Goal: Task Accomplishment & Management: Complete application form

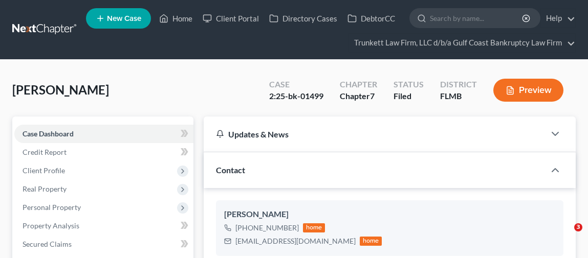
select select "3"
select select "0"
click at [185, 18] on link "Home" at bounding box center [175, 18] width 43 height 18
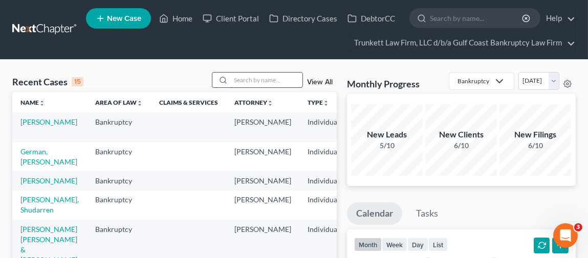
click at [259, 75] on input "search" at bounding box center [267, 80] width 72 height 15
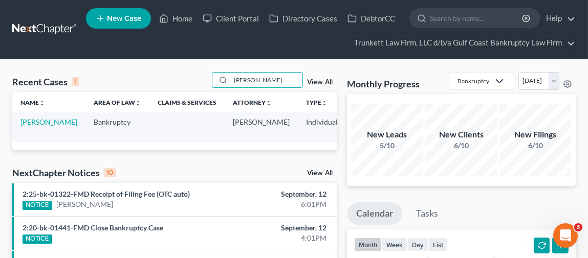
type input "[PERSON_NAME]"
click at [27, 126] on link "[PERSON_NAME]" at bounding box center [48, 122] width 57 height 9
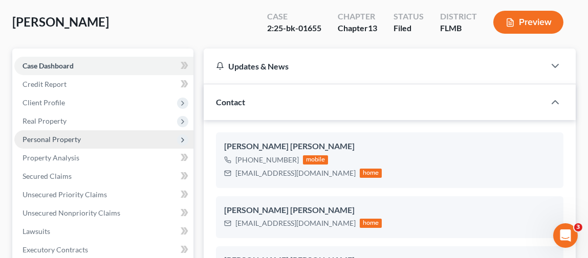
scroll to position [102, 0]
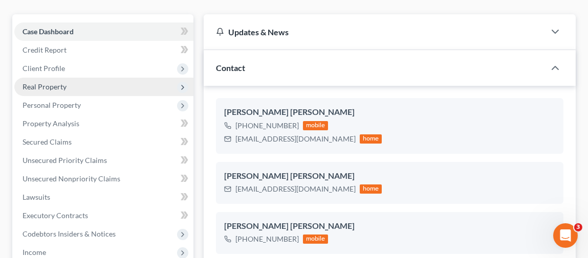
click at [64, 82] on span "Real Property" at bounding box center [45, 86] width 44 height 9
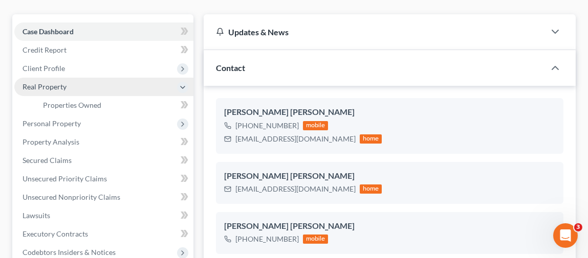
click at [64, 82] on span "Real Property" at bounding box center [45, 86] width 44 height 9
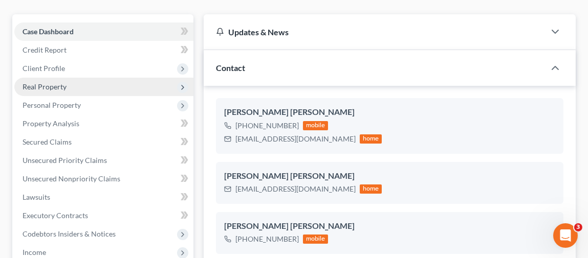
click at [70, 85] on span "Real Property" at bounding box center [103, 87] width 179 height 18
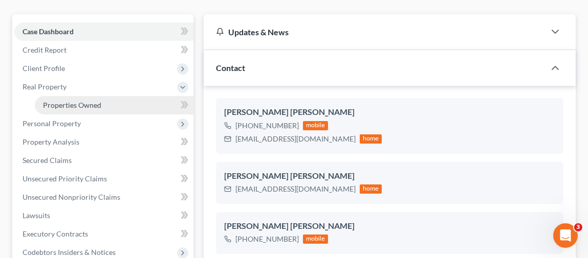
click at [72, 101] on span "Properties Owned" at bounding box center [72, 105] width 58 height 9
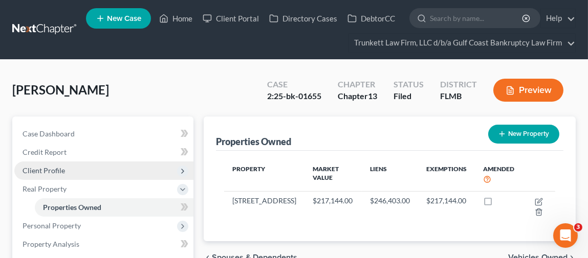
click at [51, 167] on span "Client Profile" at bounding box center [44, 170] width 42 height 9
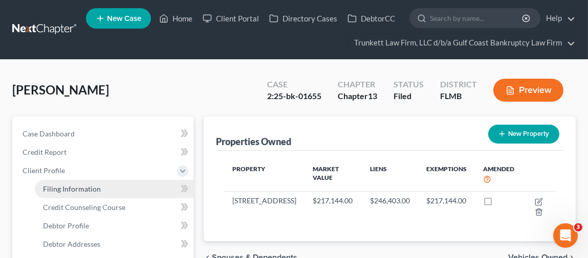
click at [59, 188] on span "Filing Information" at bounding box center [72, 189] width 58 height 9
select select "1"
select select "0"
select select "3"
select select "15"
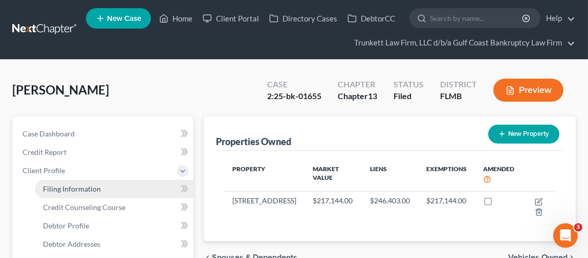
select select "0"
select select "9"
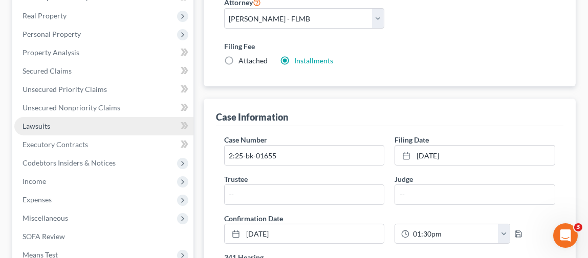
scroll to position [307, 0]
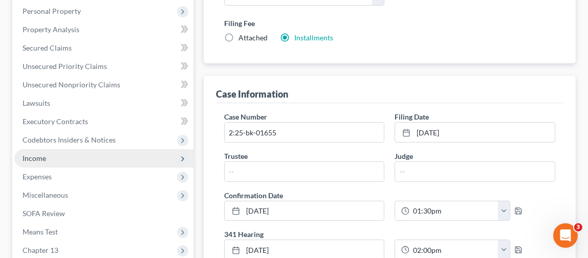
click at [52, 158] on span "Income" at bounding box center [103, 158] width 179 height 18
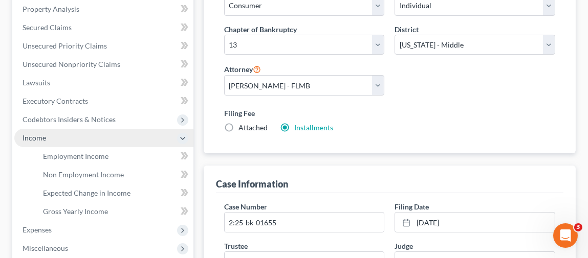
scroll to position [196, 0]
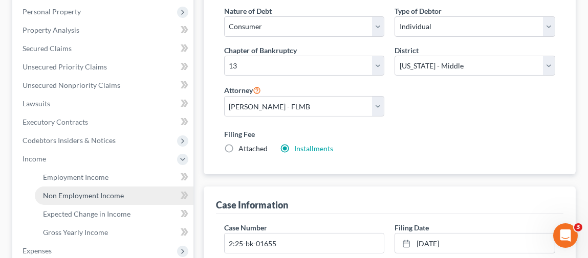
click at [84, 195] on span "Non Employment Income" at bounding box center [83, 195] width 81 height 9
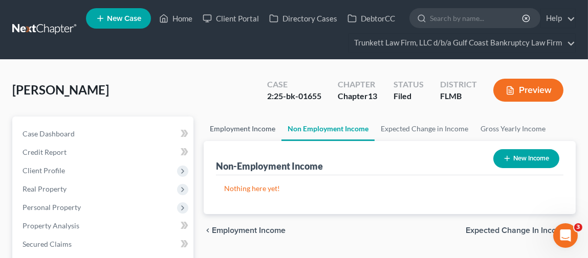
click at [264, 131] on link "Employment Income" at bounding box center [243, 129] width 78 height 25
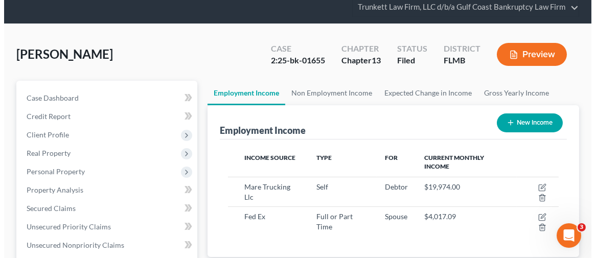
scroll to position [51, 0]
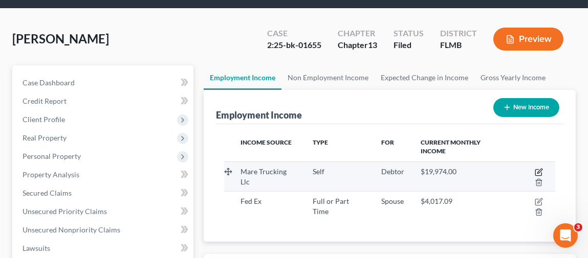
click at [538, 171] on icon "button" at bounding box center [538, 172] width 8 height 8
select select "1"
select select "9"
select select "3"
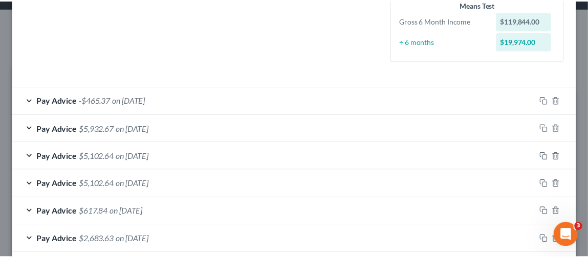
scroll to position [326, 0]
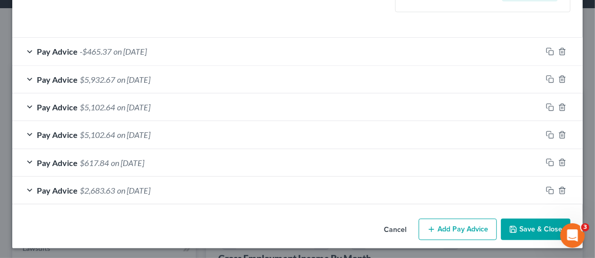
click at [522, 223] on button "Save & Close" at bounding box center [536, 229] width 70 height 21
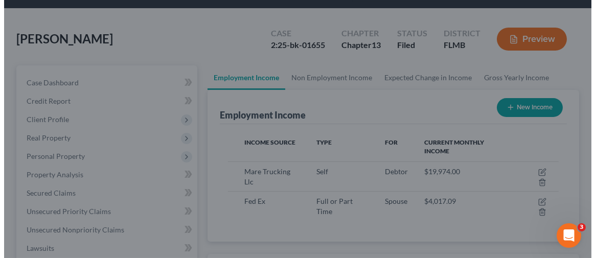
scroll to position [511228, 511041]
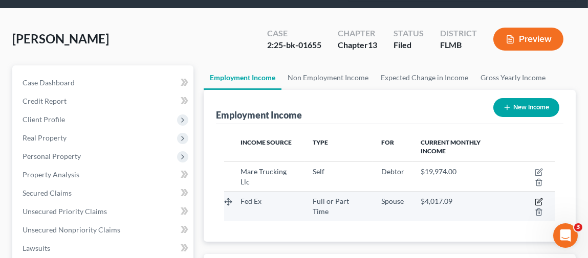
click at [538, 200] on icon "button" at bounding box center [539, 201] width 5 height 5
select select "0"
select select "45"
select select "3"
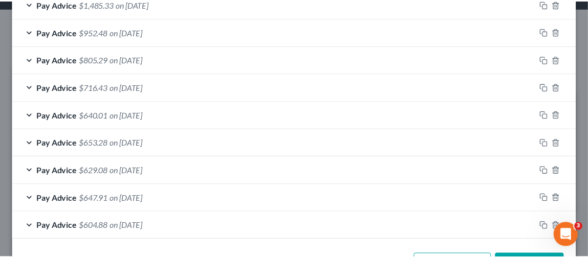
scroll to position [850, 0]
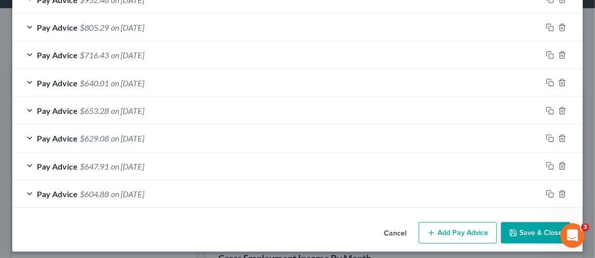
click at [525, 228] on button "Save & Close" at bounding box center [536, 232] width 70 height 21
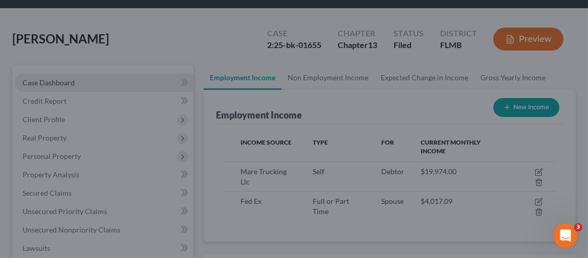
scroll to position [511228, 511041]
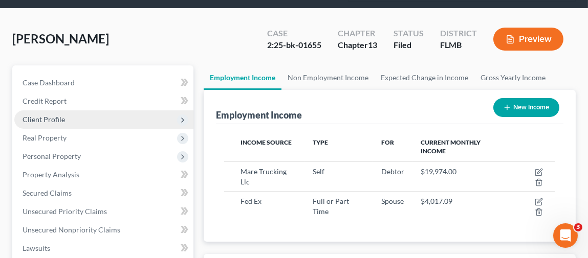
click at [50, 119] on span "Client Profile" at bounding box center [44, 119] width 42 height 9
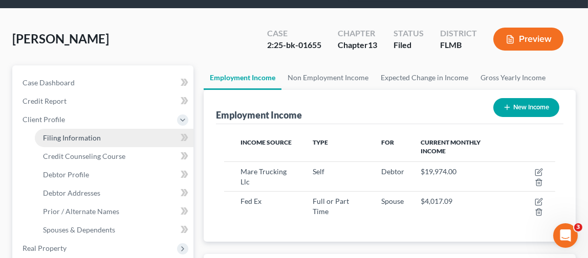
click at [59, 135] on span "Filing Information" at bounding box center [72, 137] width 58 height 9
select select "1"
select select "0"
select select "3"
select select "15"
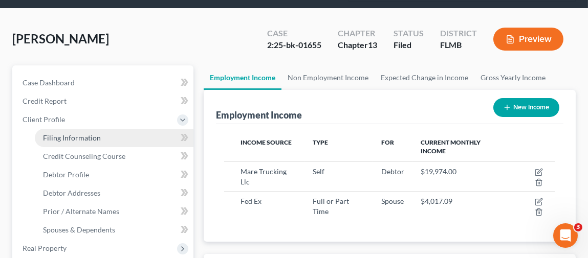
select select "0"
select select "9"
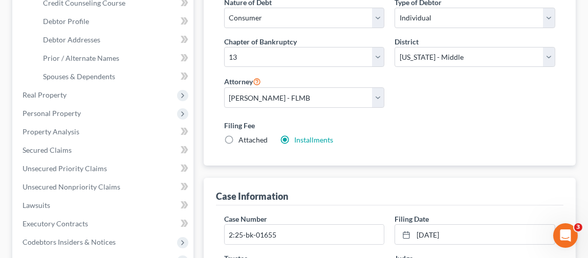
scroll to position [256, 0]
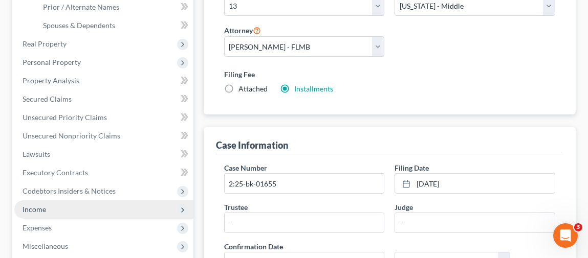
click at [42, 210] on span "Income" at bounding box center [35, 209] width 24 height 9
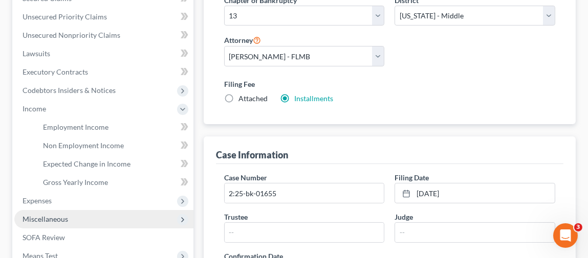
scroll to position [0, 0]
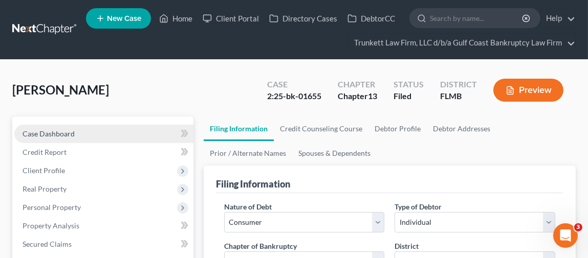
click at [70, 133] on span "Case Dashboard" at bounding box center [49, 133] width 52 height 9
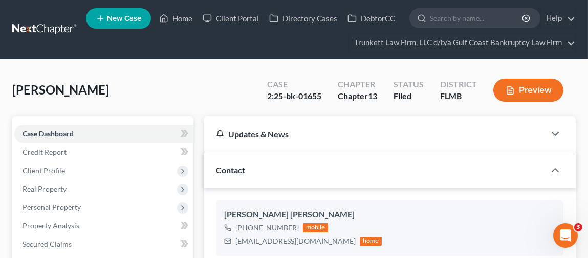
scroll to position [386, 0]
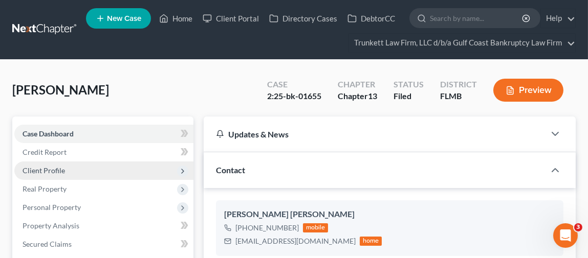
click at [51, 171] on span "Client Profile" at bounding box center [44, 170] width 42 height 9
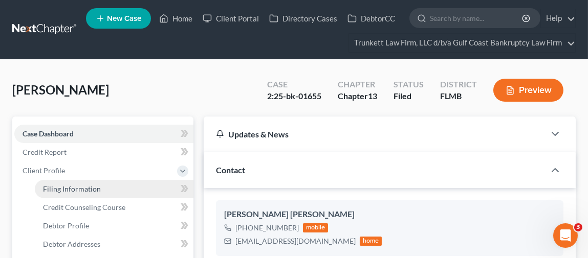
click at [66, 187] on span "Filing Information" at bounding box center [72, 189] width 58 height 9
select select "1"
select select "0"
select select "3"
select select "15"
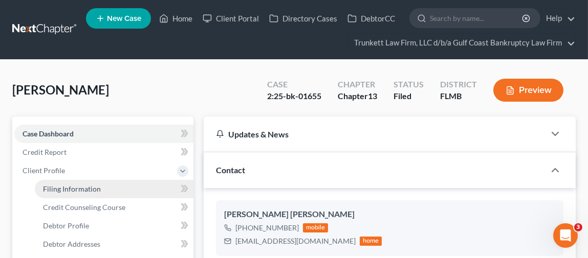
select select "0"
select select "9"
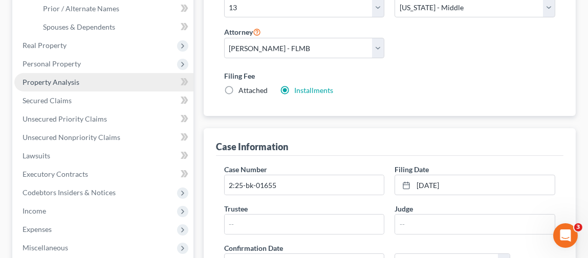
scroll to position [256, 0]
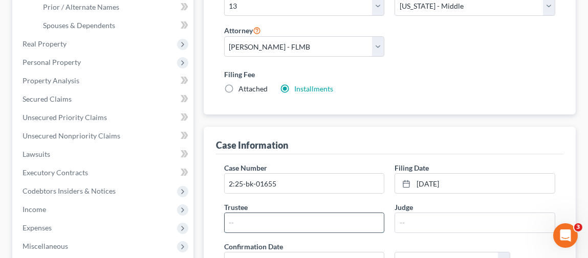
drag, startPoint x: 250, startPoint y: 213, endPoint x: 242, endPoint y: 204, distance: 12.4
click at [249, 213] on input "text" at bounding box center [305, 222] width 160 height 19
type input "j"
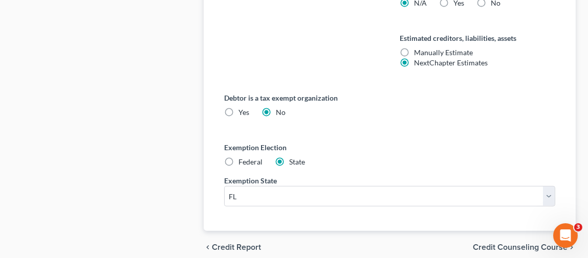
scroll to position [716, 0]
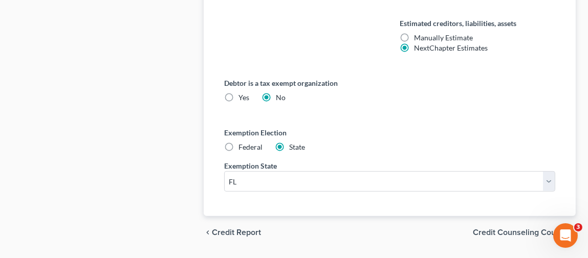
type input "[PERSON_NAME]"
click at [517, 229] on span "Credit Counseling Course" at bounding box center [520, 233] width 95 height 8
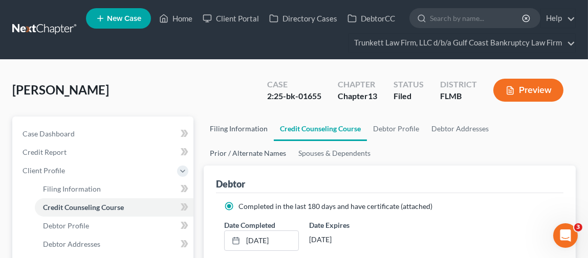
drag, startPoint x: 230, startPoint y: 128, endPoint x: 218, endPoint y: 143, distance: 19.3
click at [230, 128] on link "Filing Information" at bounding box center [239, 129] width 70 height 25
select select "1"
select select "0"
select select "3"
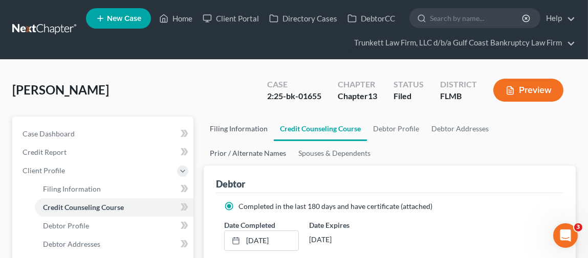
select select "15"
select select "0"
select select "9"
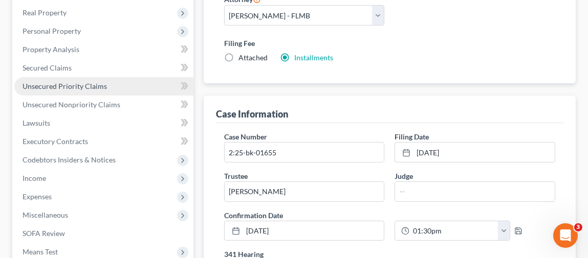
scroll to position [307, 0]
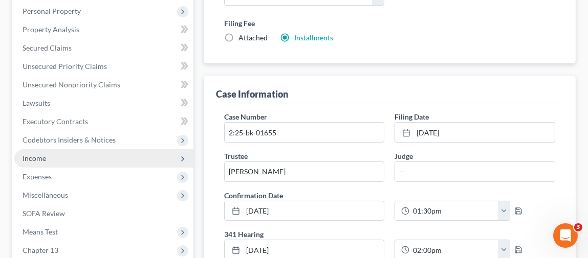
drag, startPoint x: 64, startPoint y: 155, endPoint x: 82, endPoint y: 156, distance: 18.4
click at [64, 155] on span "Income" at bounding box center [103, 158] width 179 height 18
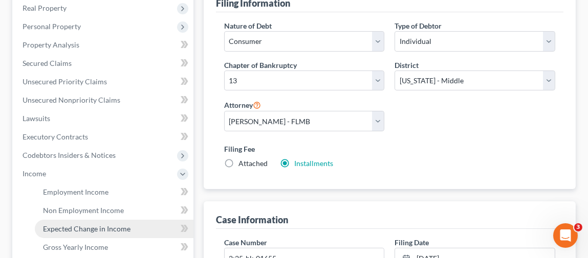
scroll to position [247, 0]
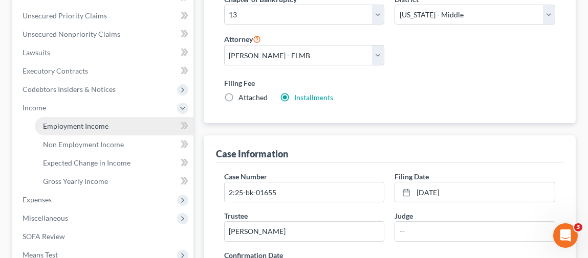
click at [72, 126] on span "Employment Income" at bounding box center [75, 126] width 65 height 9
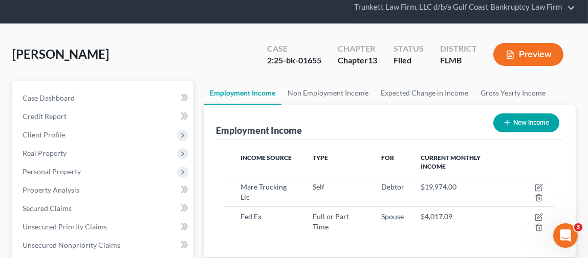
scroll to position [102, 0]
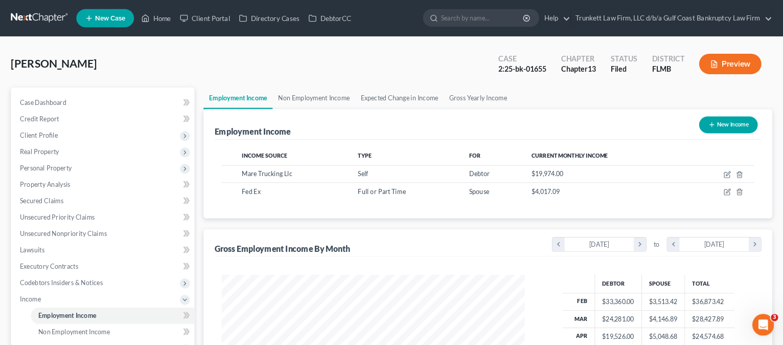
scroll to position [183, 319]
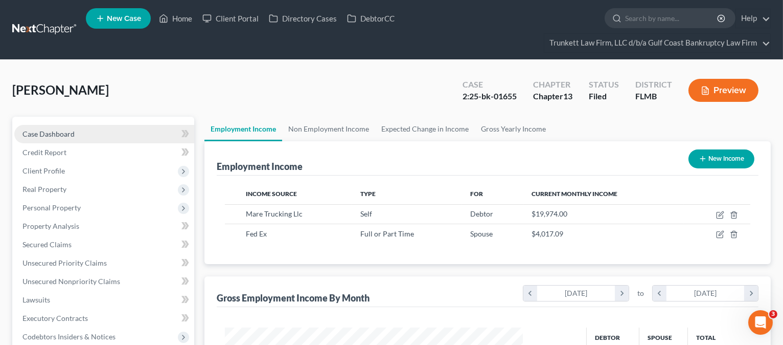
click at [57, 129] on span "Case Dashboard" at bounding box center [49, 133] width 52 height 9
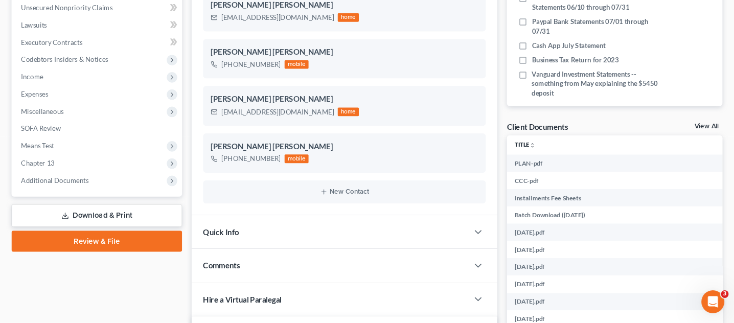
scroll to position [246, 0]
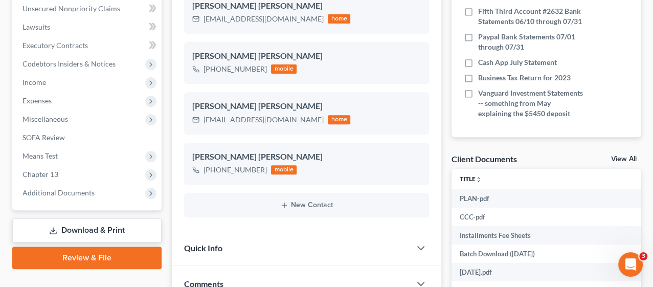
click at [545, 120] on div "Nothing here yet! Credit Counseling Certificate Registrations & statements show…" at bounding box center [546, 33] width 189 height 210
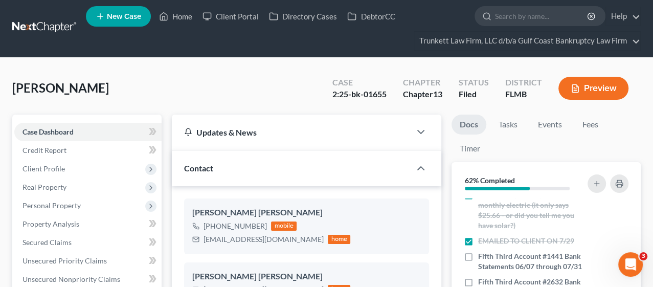
scroll to position [0, 0]
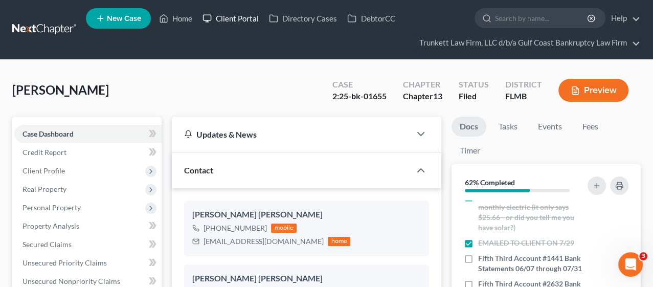
click at [231, 17] on link "Client Portal" at bounding box center [230, 18] width 66 height 18
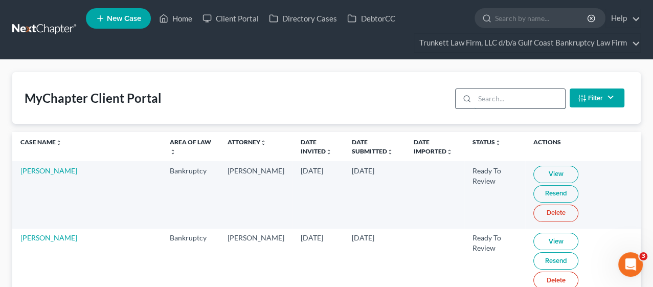
click at [502, 98] on input "search" at bounding box center [520, 98] width 91 height 19
click at [178, 19] on link "Home" at bounding box center [175, 18] width 43 height 18
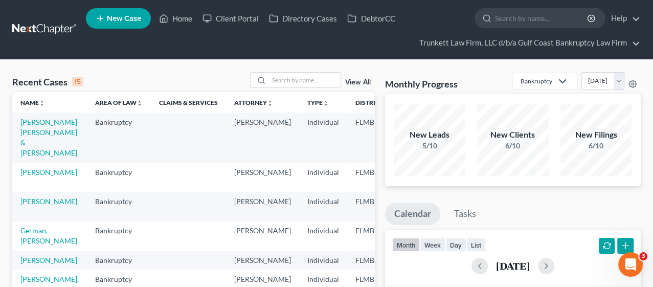
click at [352, 83] on link "View All" at bounding box center [358, 82] width 26 height 7
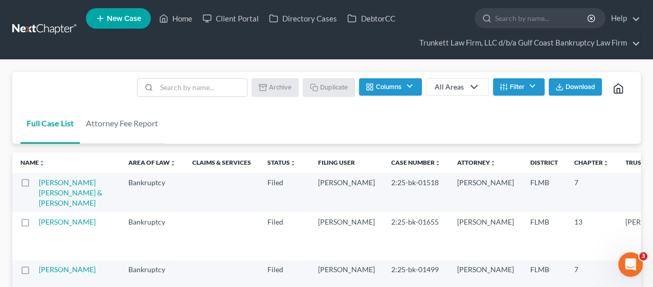
click at [566, 167] on th "Chapter unfold_more expand_more expand_less" at bounding box center [591, 162] width 51 height 20
click at [566, 168] on th "Chapter unfold_more expand_more expand_less" at bounding box center [591, 162] width 51 height 20
click at [566, 156] on th "Chapter unfold_more expand_more expand_less" at bounding box center [591, 162] width 51 height 20
click at [574, 161] on link "Chapter unfold_more expand_more expand_less" at bounding box center [591, 163] width 35 height 8
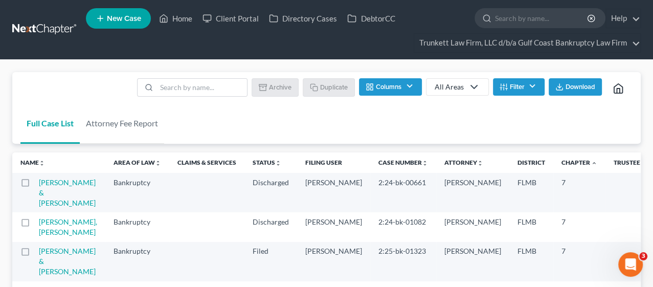
click at [553, 171] on th "Chapter unfold_more expand_more expand_less" at bounding box center [579, 162] width 52 height 20
click at [553, 169] on th "Chapter unfold_more expand_more expand_less" at bounding box center [579, 162] width 52 height 20
click at [553, 167] on th "Chapter unfold_more expand_more expand_less" at bounding box center [579, 162] width 52 height 20
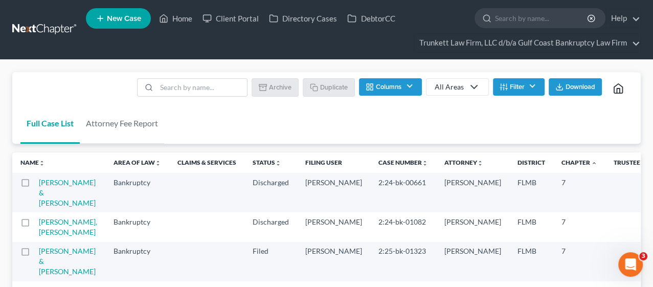
click at [553, 169] on th "Chapter unfold_more expand_more expand_less" at bounding box center [579, 162] width 52 height 20
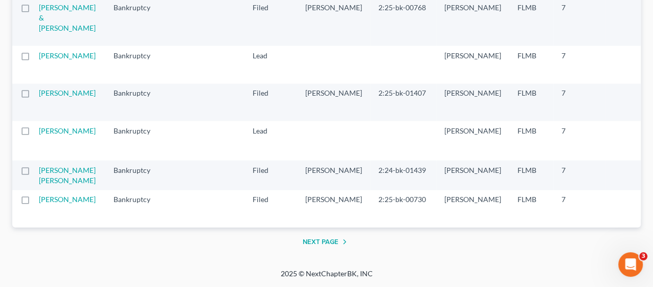
scroll to position [2194, 0]
click at [338, 242] on button "Next Page" at bounding box center [327, 242] width 48 height 12
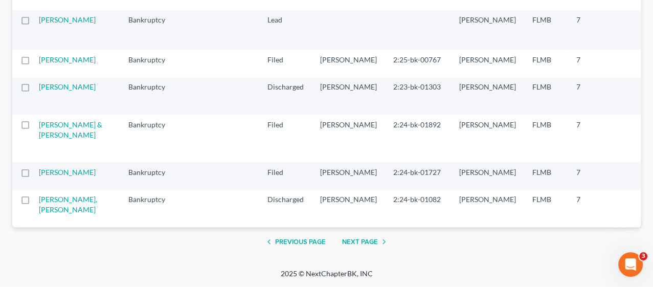
scroll to position [2081, 0]
click at [364, 241] on button "Next Page" at bounding box center [366, 242] width 48 height 12
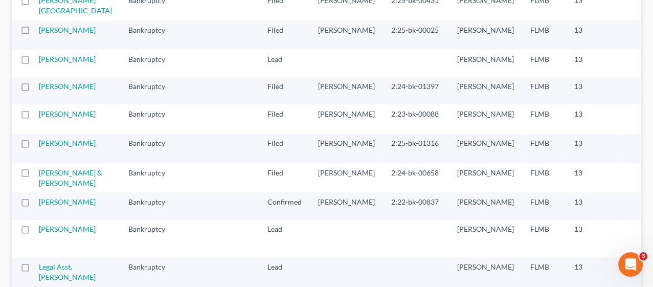
scroll to position [454, 0]
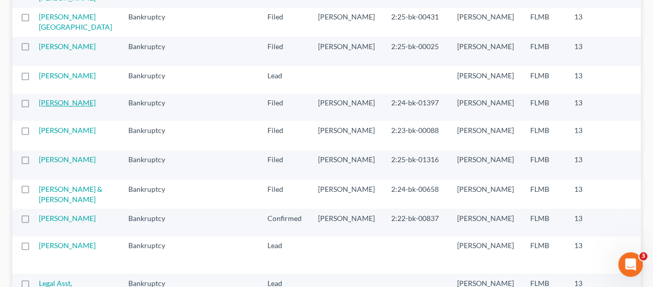
click at [57, 107] on link "[PERSON_NAME]" at bounding box center [67, 102] width 57 height 9
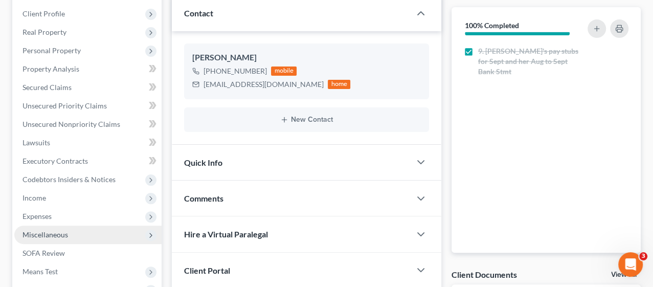
scroll to position [170, 0]
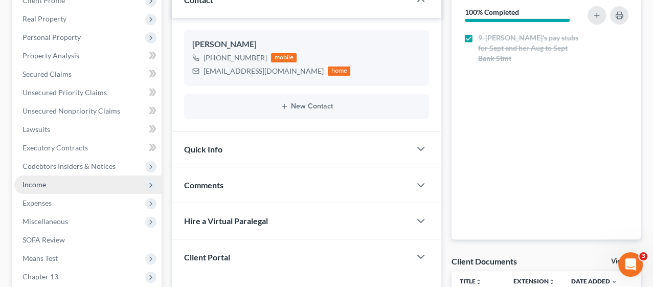
click at [53, 186] on span "Income" at bounding box center [87, 184] width 147 height 18
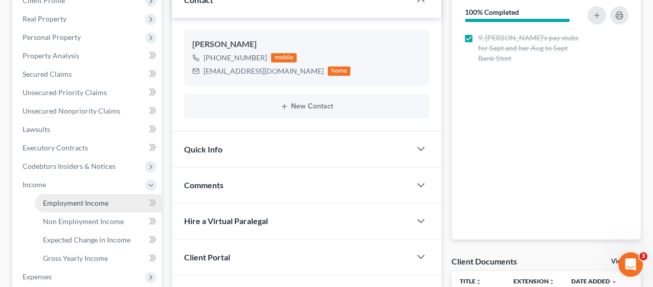
click at [112, 203] on link "Employment Income" at bounding box center [98, 203] width 127 height 18
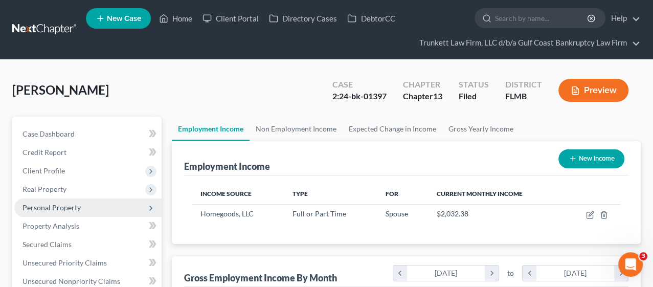
scroll to position [182, 261]
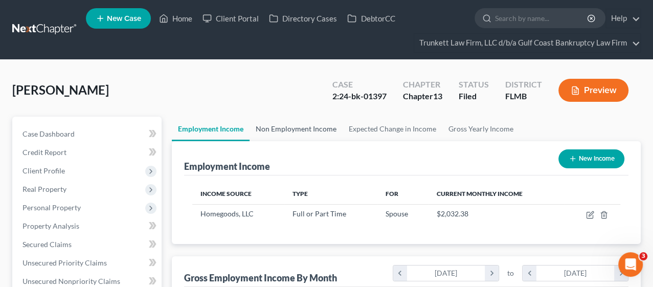
click at [273, 127] on link "Non Employment Income" at bounding box center [296, 129] width 93 height 25
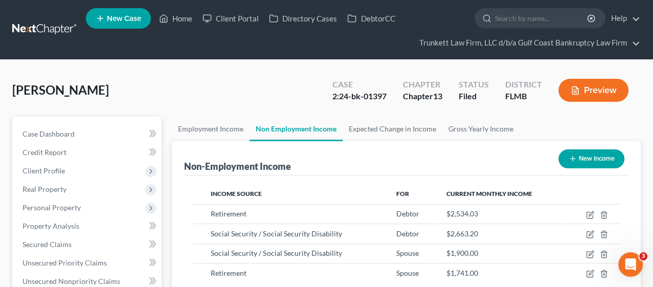
scroll to position [182, 261]
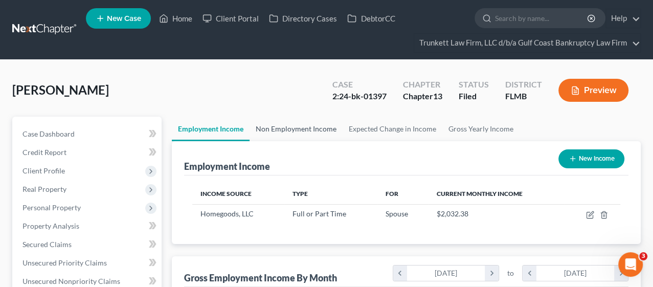
scroll to position [182, 261]
select select "0"
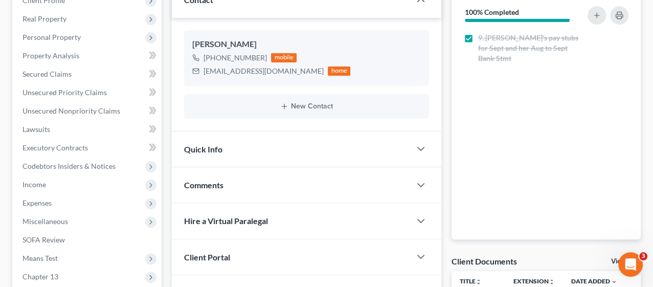
scroll to position [372, 0]
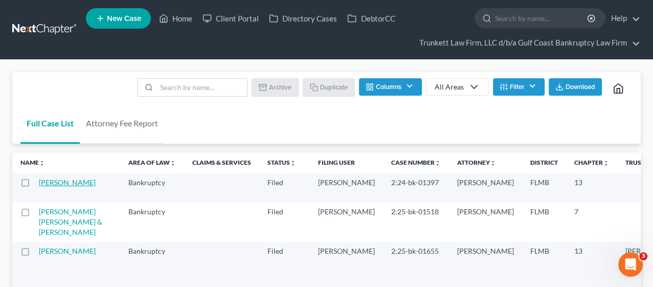
click at [64, 182] on link "[PERSON_NAME]" at bounding box center [67, 182] width 57 height 9
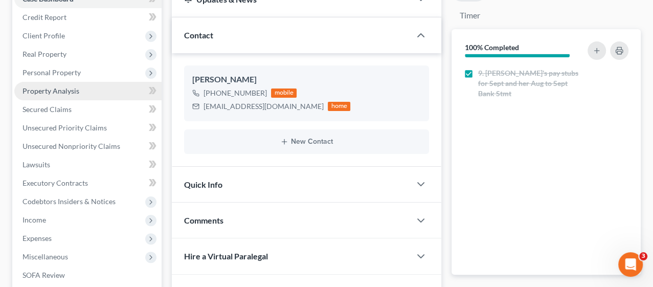
scroll to position [170, 0]
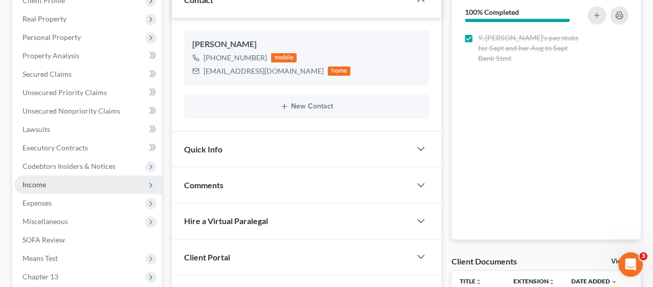
click at [47, 184] on span "Income" at bounding box center [87, 184] width 147 height 18
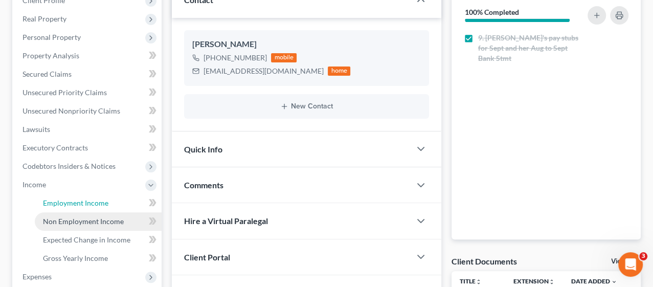
drag, startPoint x: 52, startPoint y: 201, endPoint x: 130, endPoint y: 222, distance: 81.0
click at [53, 201] on span "Employment Income" at bounding box center [75, 202] width 65 height 9
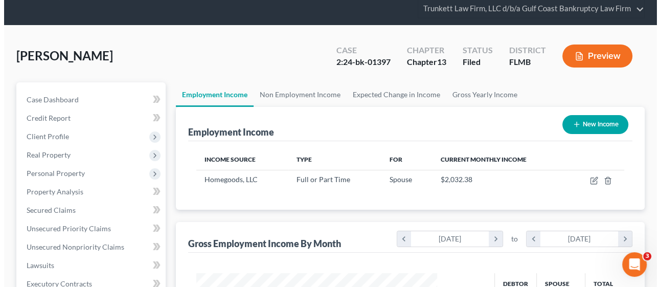
scroll to position [57, 0]
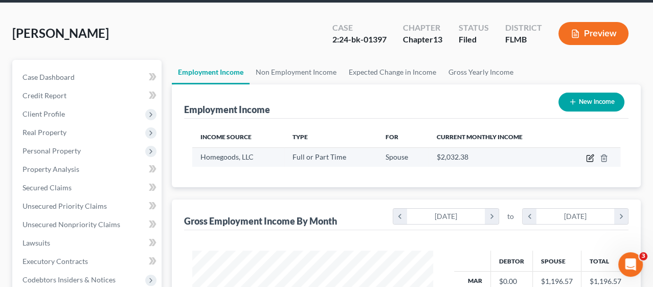
click at [587, 158] on icon "button" at bounding box center [591, 156] width 5 height 5
select select "0"
select select "22"
select select "3"
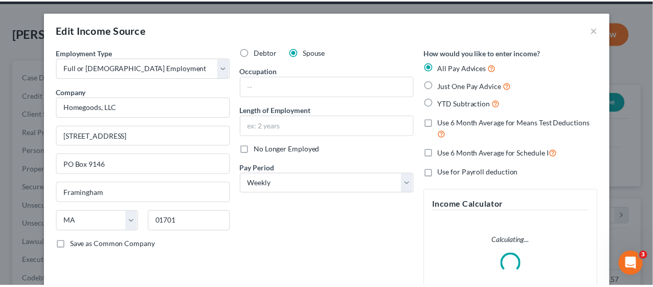
scroll to position [182, 265]
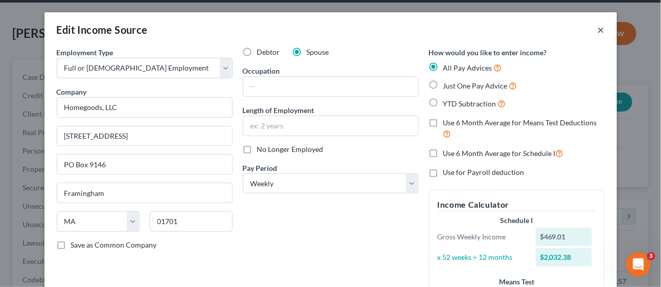
click at [587, 26] on button "×" at bounding box center [601, 30] width 7 height 12
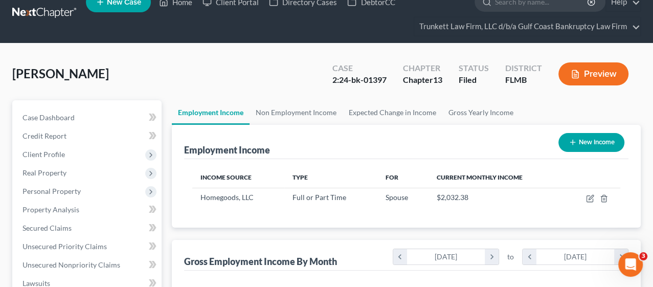
scroll to position [0, 0]
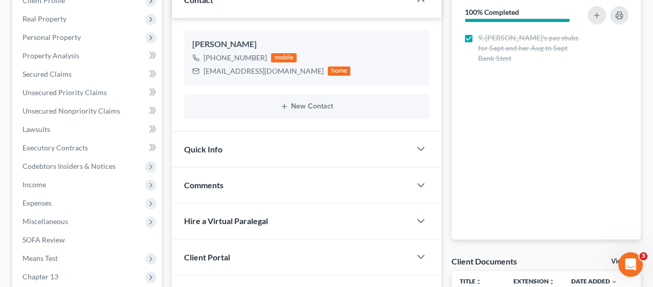
scroll to position [372, 0]
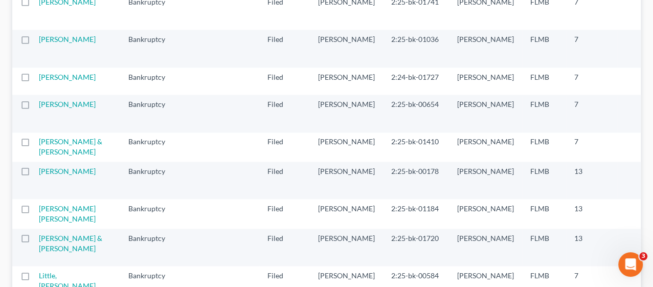
scroll to position [1080, 0]
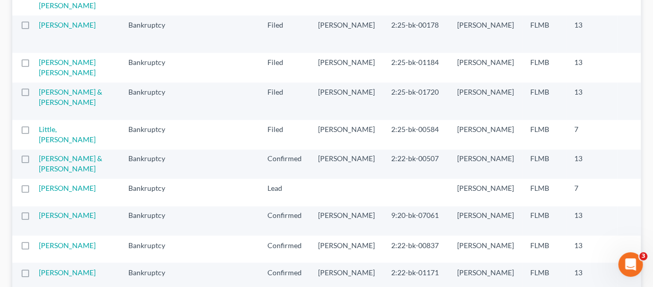
scroll to position [1193, 0]
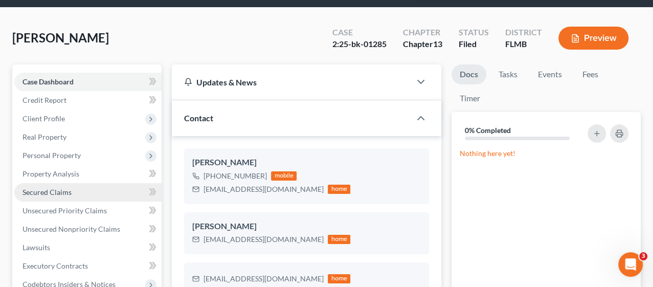
scroll to position [114, 0]
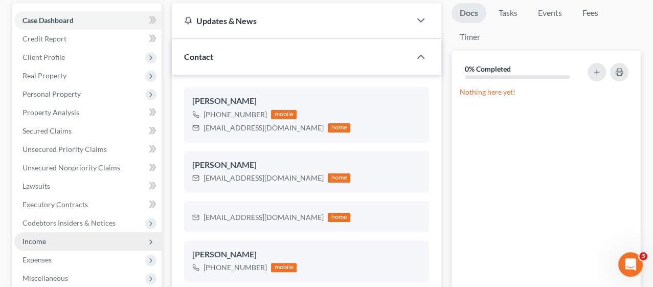
click at [47, 241] on span "Income" at bounding box center [87, 241] width 147 height 18
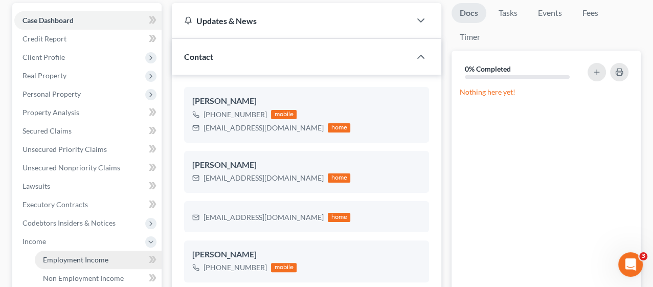
click at [76, 258] on span "Employment Income" at bounding box center [75, 259] width 65 height 9
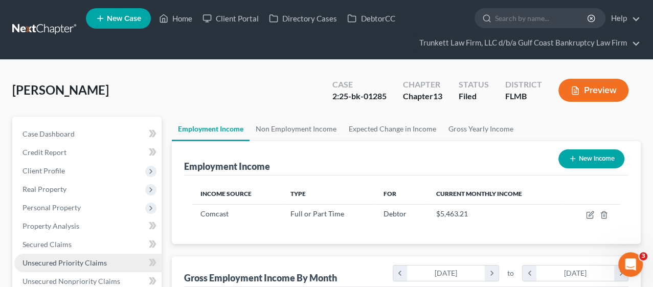
scroll to position [182, 261]
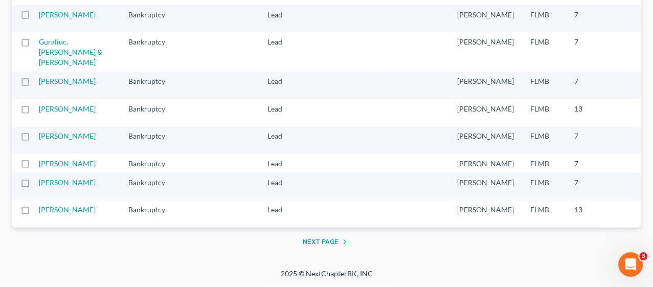
scroll to position [2288, 0]
click at [325, 240] on button "Next Page" at bounding box center [327, 242] width 48 height 12
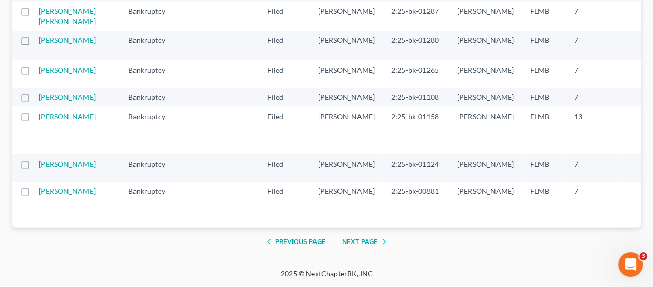
scroll to position [1988, 0]
click at [59, 117] on td "[PERSON_NAME]" at bounding box center [79, 131] width 81 height 48
click at [48, 118] on td "[PERSON_NAME]" at bounding box center [79, 131] width 81 height 48
click at [68, 118] on td "[PERSON_NAME]" at bounding box center [79, 131] width 81 height 48
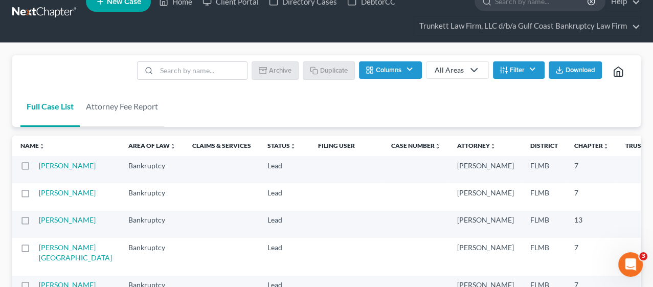
scroll to position [0, 0]
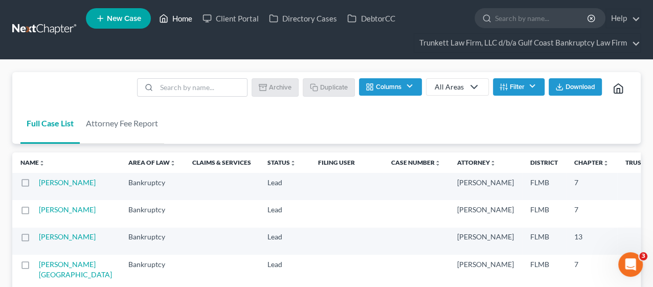
click at [181, 15] on link "Home" at bounding box center [175, 18] width 43 height 18
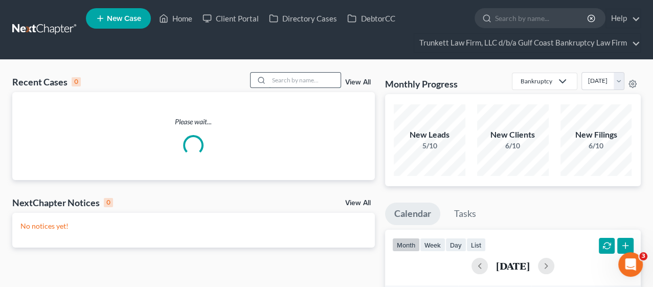
click at [290, 82] on input "search" at bounding box center [305, 80] width 72 height 15
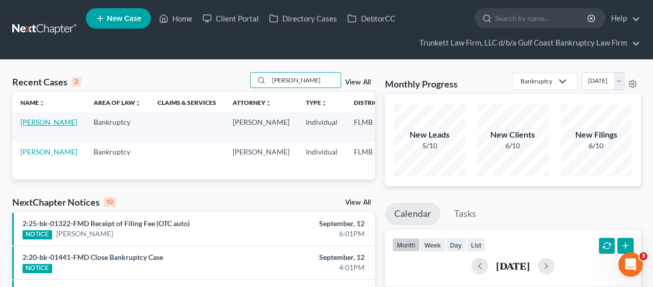
type input "[PERSON_NAME]"
click at [32, 124] on link "[PERSON_NAME]" at bounding box center [48, 122] width 57 height 9
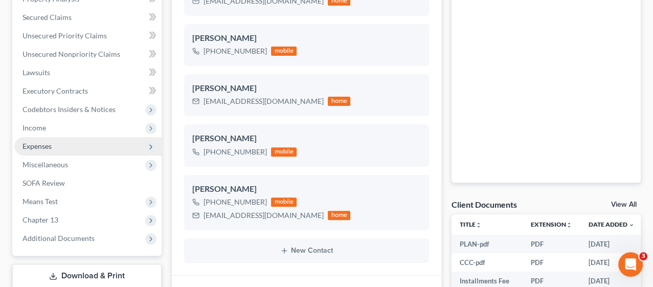
scroll to position [455, 0]
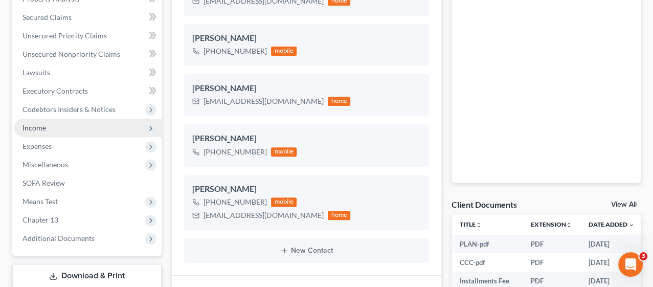
click at [48, 125] on span "Income" at bounding box center [87, 128] width 147 height 18
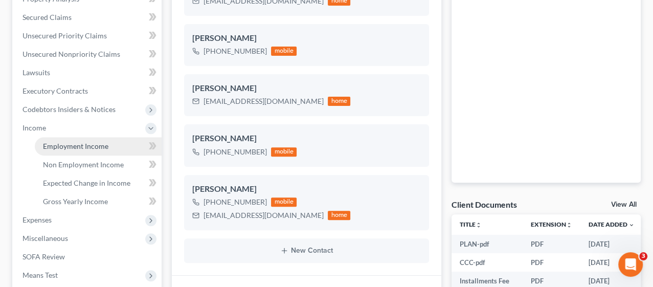
drag, startPoint x: 54, startPoint y: 145, endPoint x: 69, endPoint y: 152, distance: 16.2
click at [54, 145] on span "Employment Income" at bounding box center [75, 146] width 65 height 9
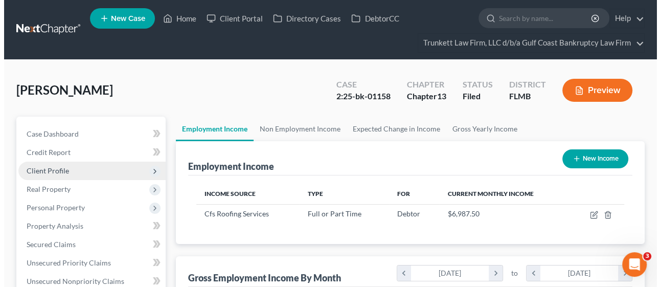
scroll to position [182, 261]
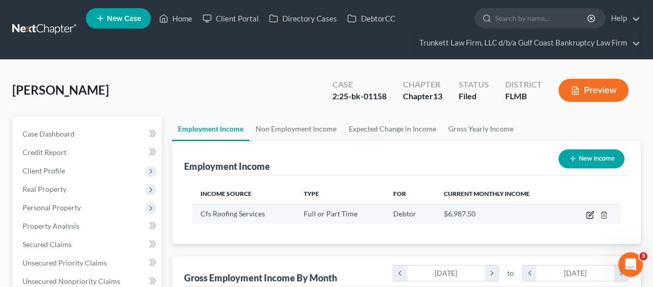
click at [587, 215] on icon "button" at bounding box center [590, 215] width 8 height 8
select select "0"
select select "9"
select select "3"
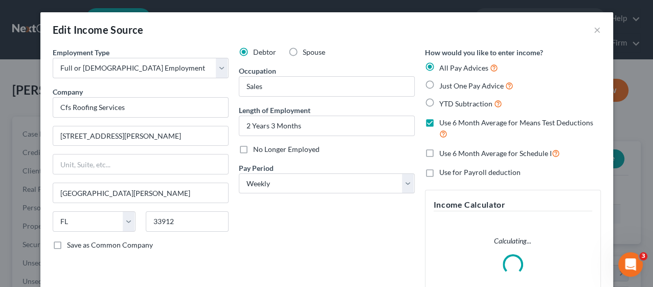
scroll to position [182, 265]
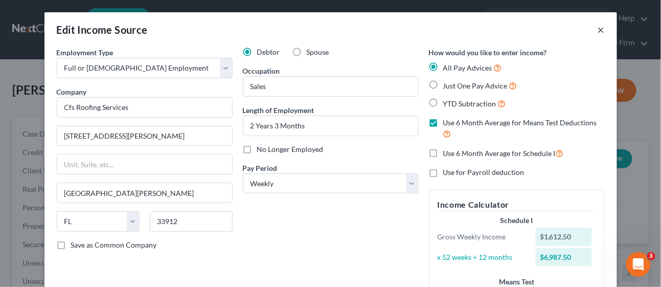
drag, startPoint x: 597, startPoint y: 28, endPoint x: 375, endPoint y: 107, distance: 235.2
click at [587, 28] on button "×" at bounding box center [601, 30] width 7 height 12
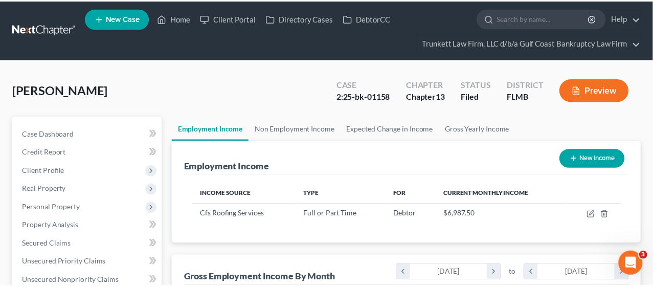
scroll to position [511210, 511131]
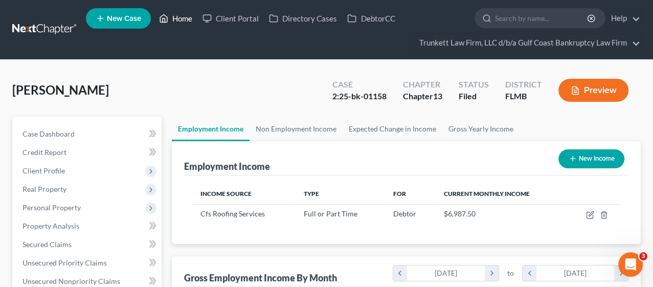
click at [186, 16] on link "Home" at bounding box center [175, 18] width 43 height 18
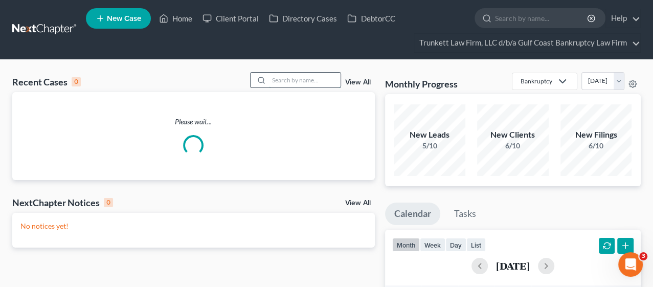
click at [271, 81] on input "search" at bounding box center [305, 80] width 72 height 15
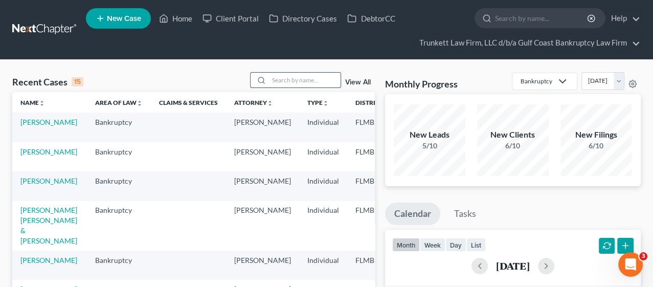
type input "S"
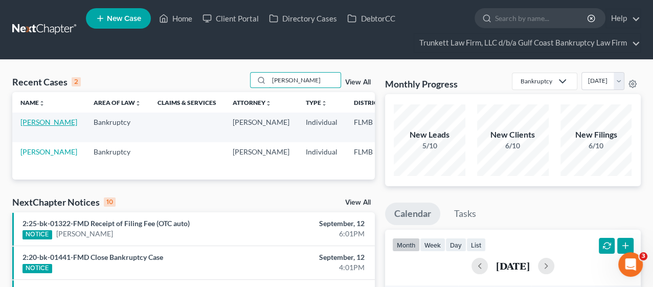
type input "[PERSON_NAME]"
click at [28, 126] on link "[PERSON_NAME]" at bounding box center [48, 122] width 57 height 9
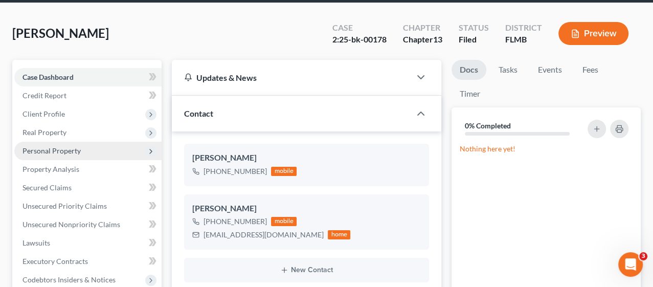
scroll to position [114, 0]
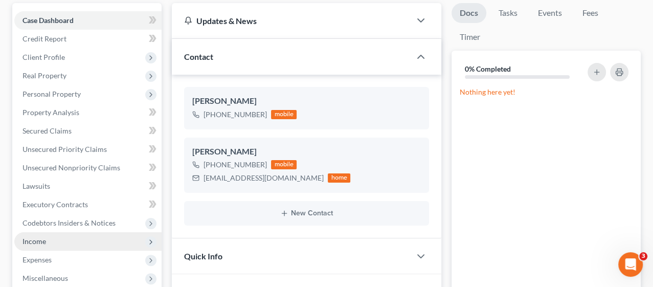
click at [43, 239] on span "Income" at bounding box center [35, 241] width 24 height 9
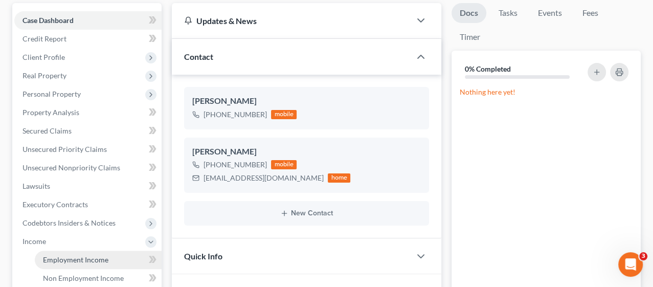
click at [62, 258] on span "Employment Income" at bounding box center [75, 259] width 65 height 9
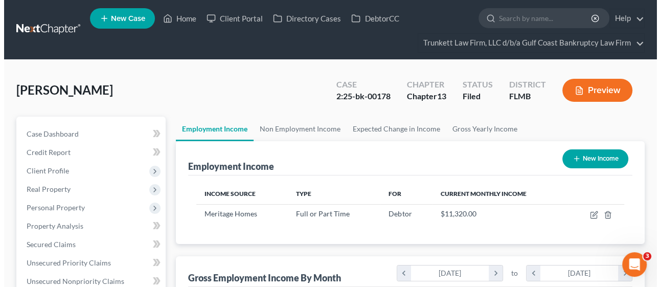
scroll to position [182, 261]
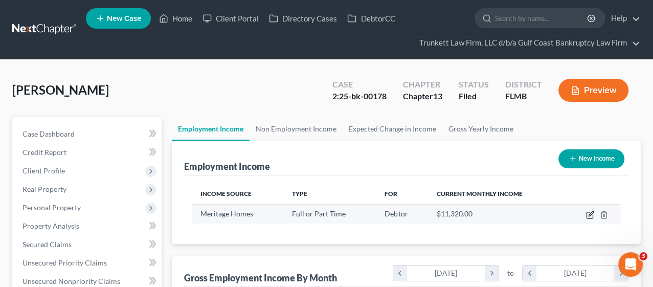
click at [587, 214] on icon "button" at bounding box center [590, 215] width 8 height 8
select select "0"
select select "3"
select select "1"
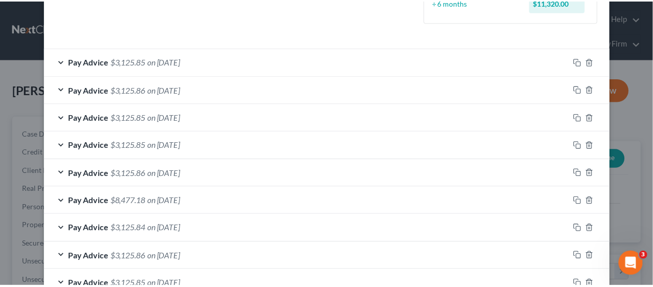
scroll to position [519, 0]
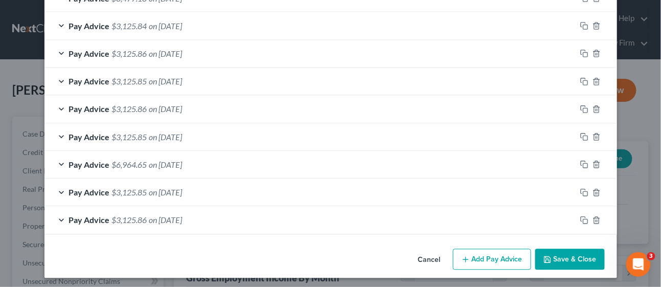
click at [572, 254] on button "Save & Close" at bounding box center [570, 259] width 70 height 21
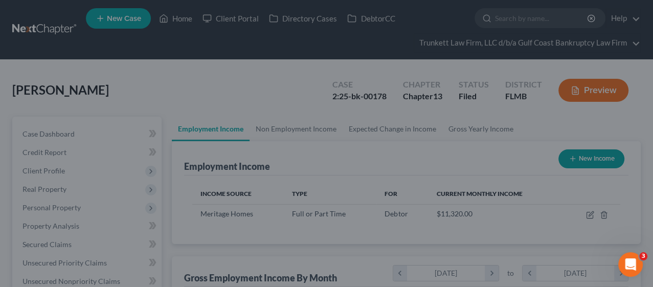
scroll to position [511210, 511131]
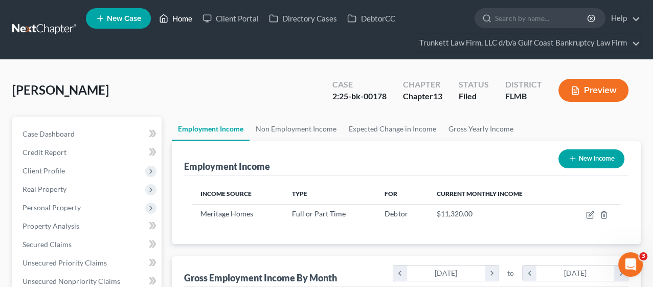
click at [184, 15] on link "Home" at bounding box center [175, 18] width 43 height 18
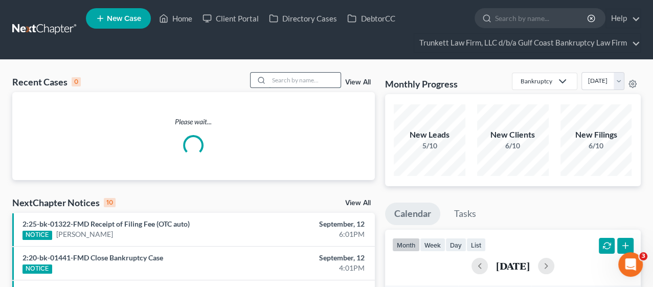
click at [297, 80] on input "search" at bounding box center [305, 80] width 72 height 15
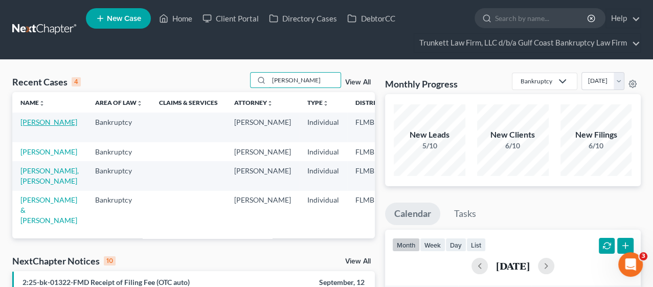
type input "[PERSON_NAME]"
click at [29, 121] on link "[PERSON_NAME]" at bounding box center [48, 122] width 57 height 9
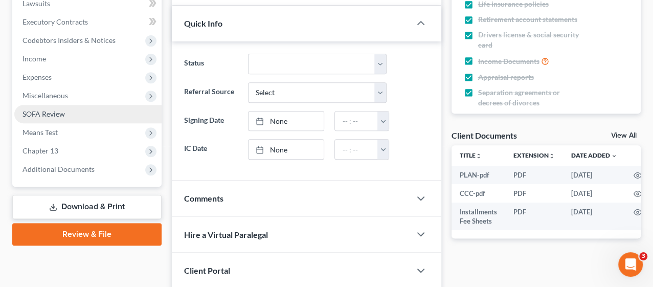
scroll to position [227, 0]
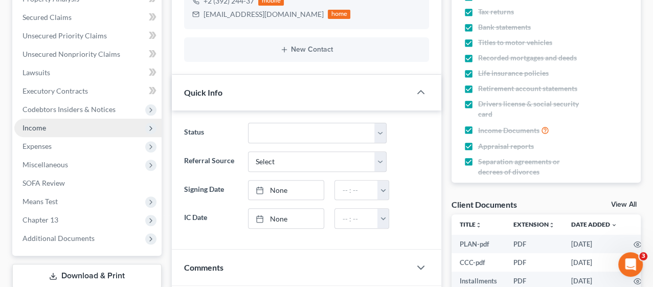
click at [48, 125] on span "Income" at bounding box center [87, 128] width 147 height 18
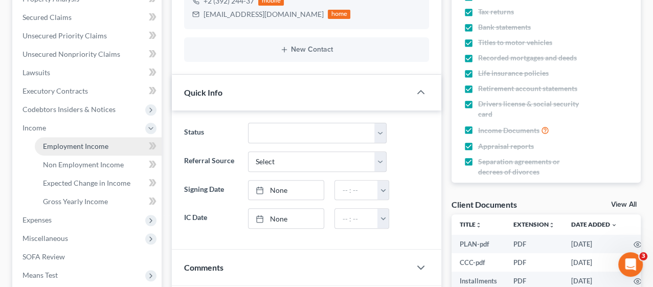
click at [63, 144] on span "Employment Income" at bounding box center [75, 146] width 65 height 9
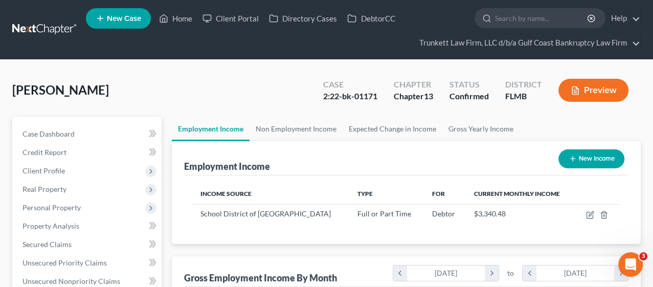
scroll to position [511210, 511131]
click at [184, 16] on link "Home" at bounding box center [175, 18] width 43 height 18
